Goal: Transaction & Acquisition: Purchase product/service

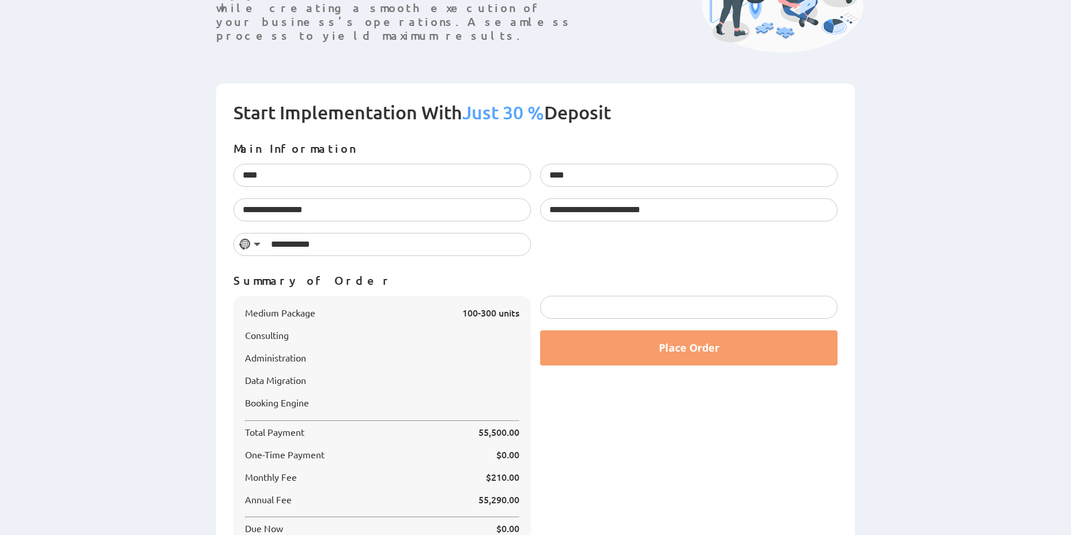
scroll to position [253, 0]
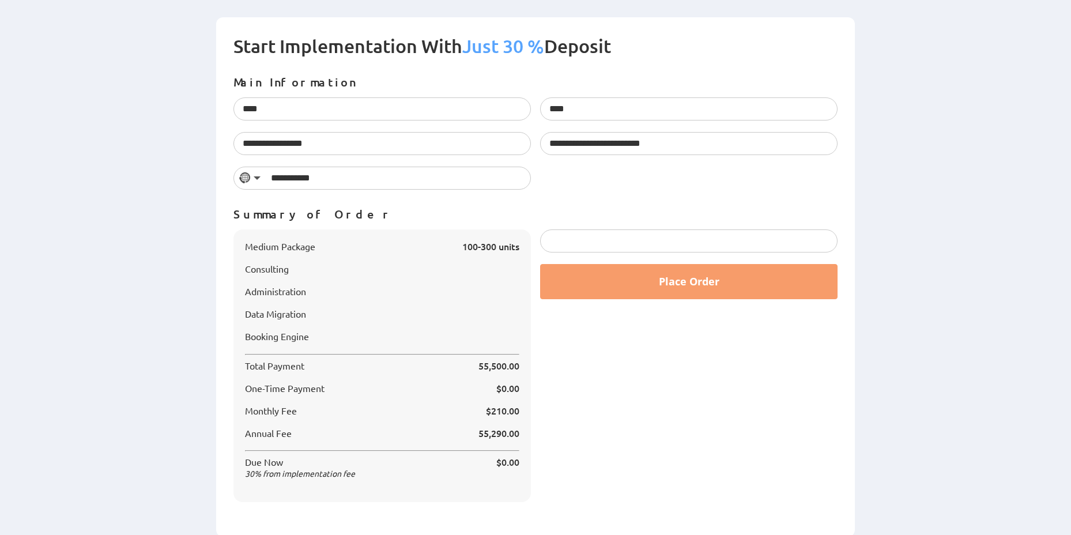
click at [625, 245] on div at bounding box center [688, 240] width 297 height 23
click at [555, 418] on div "Place Order" at bounding box center [689, 371] width 307 height 284
drag, startPoint x: 248, startPoint y: 465, endPoint x: 348, endPoint y: 466, distance: 99.7
click at [348, 466] on span "Due Now 30 % from implementation fee" at bounding box center [300, 468] width 110 height 22
click at [636, 459] on div "Place Order" at bounding box center [689, 371] width 307 height 284
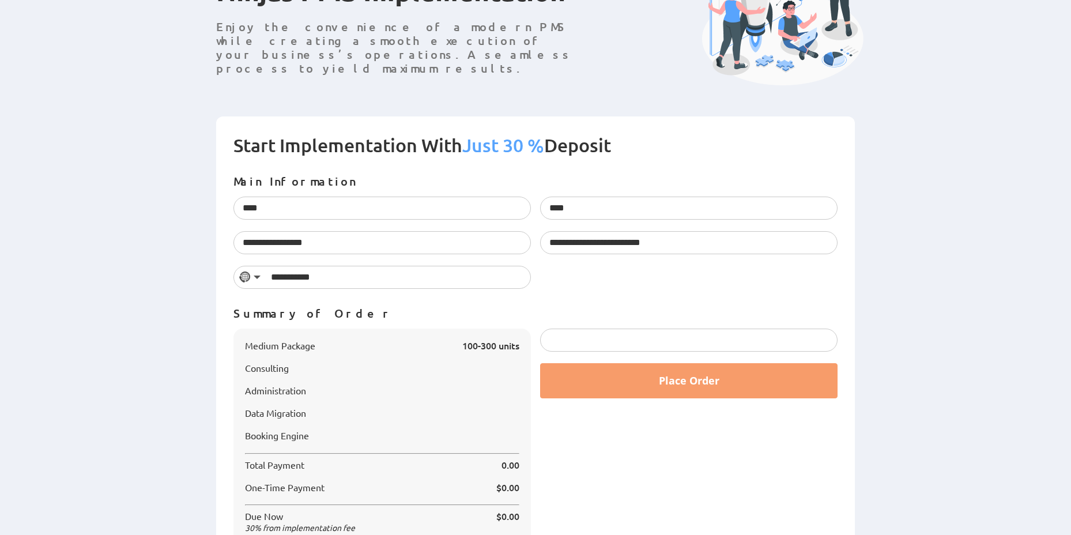
scroll to position [208, 0]
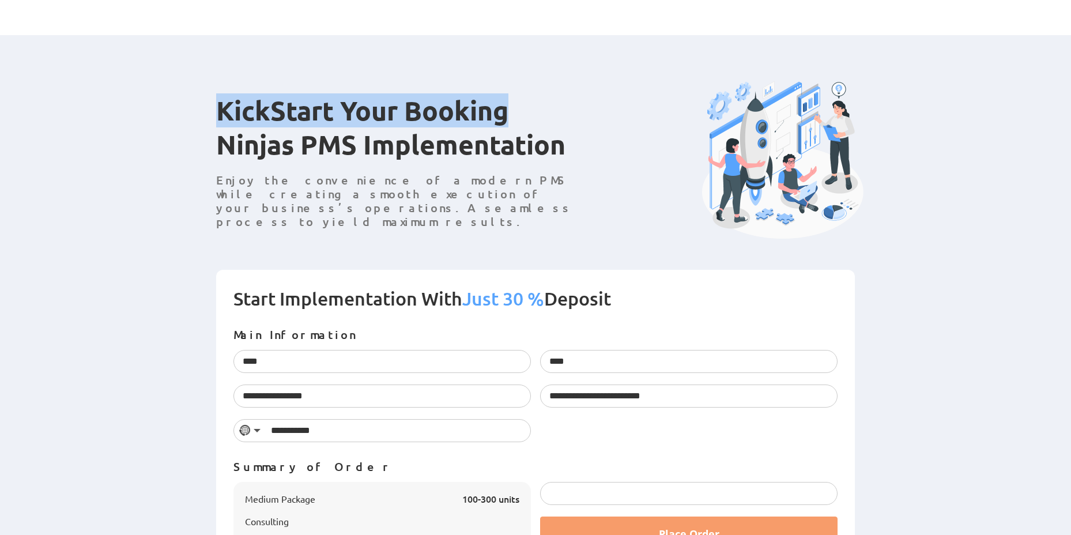
drag, startPoint x: 219, startPoint y: 117, endPoint x: 541, endPoint y: 129, distance: 321.9
click at [541, 129] on h1 "KickStart Your Booking Ninjas PMS Implementation" at bounding box center [400, 133] width 369 height 80
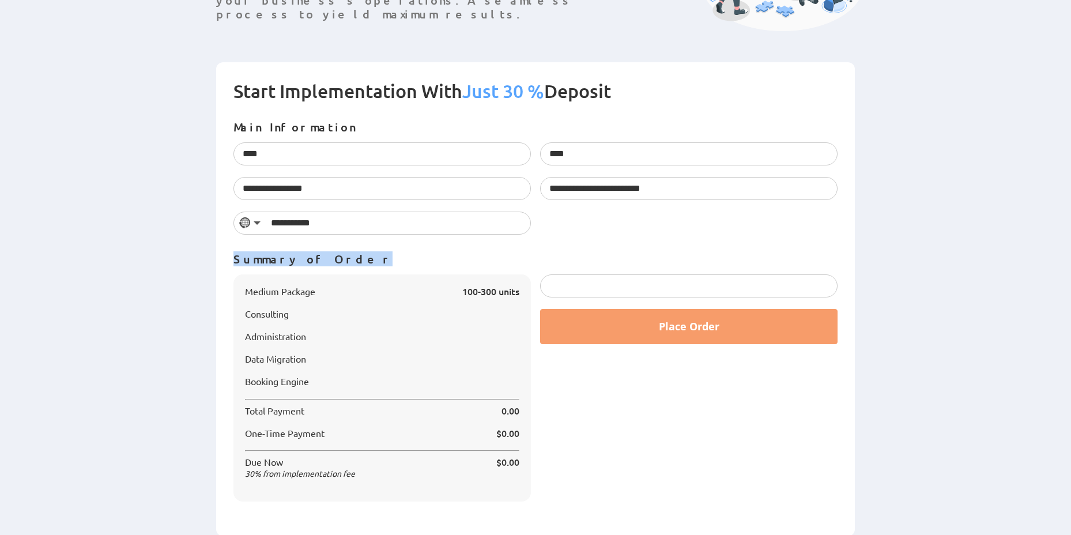
drag, startPoint x: 355, startPoint y: 259, endPoint x: 187, endPoint y: 258, distance: 168.4
click at [187, 258] on div "Start Implementation With Just 30 % Deposit Main Information **** Please enter …" at bounding box center [535, 299] width 1071 height 474
copy p "Summary of Order"
drag, startPoint x: 332, startPoint y: 123, endPoint x: 224, endPoint y: 119, distance: 107.9
click at [224, 119] on form "Start Implementation With Just 30 % Deposit Main Information **** Please enter …" at bounding box center [535, 299] width 639 height 474
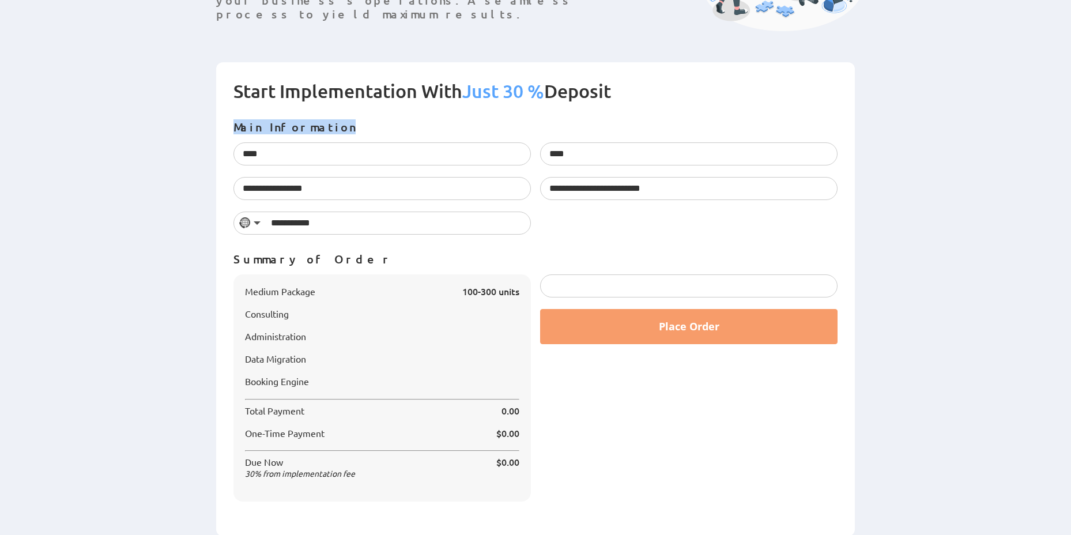
copy p "Main Information"
